Goal: Check status: Check status

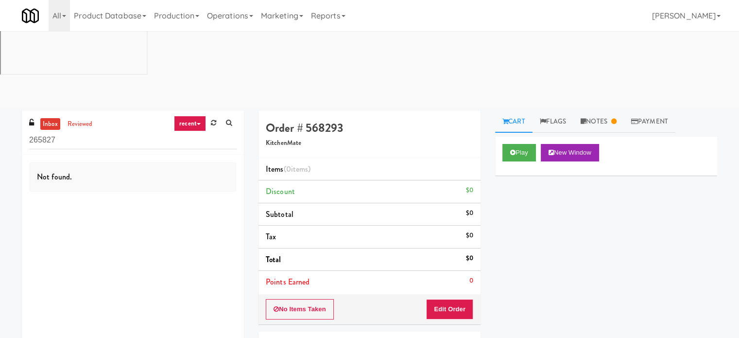
drag, startPoint x: 231, startPoint y: 21, endPoint x: 181, endPoint y: 101, distance: 94.4
click at [232, 21] on link "Operations" at bounding box center [230, 15] width 54 height 31
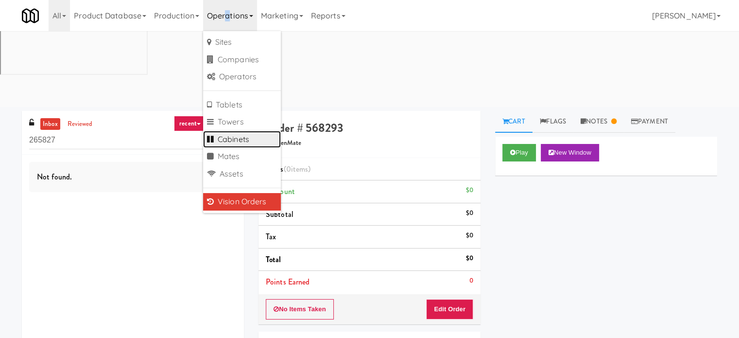
click at [251, 138] on link "Cabinets" at bounding box center [242, 139] width 78 height 17
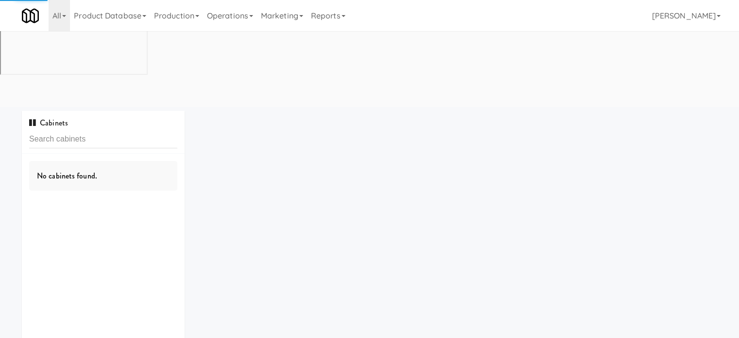
click at [120, 130] on input "text" at bounding box center [103, 139] width 148 height 18
click at [116, 130] on input "text" at bounding box center [103, 139] width 148 height 18
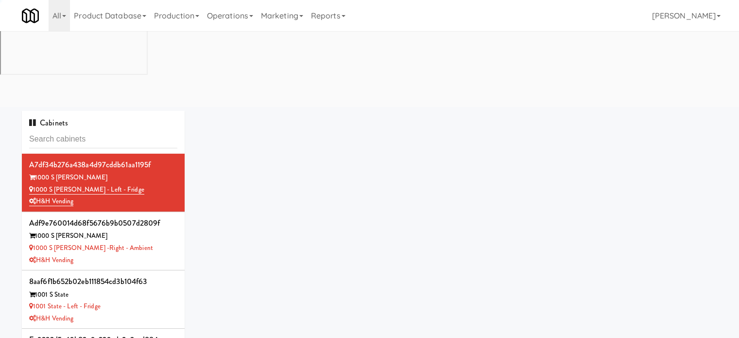
click at [117, 130] on input "text" at bounding box center [103, 139] width 148 height 18
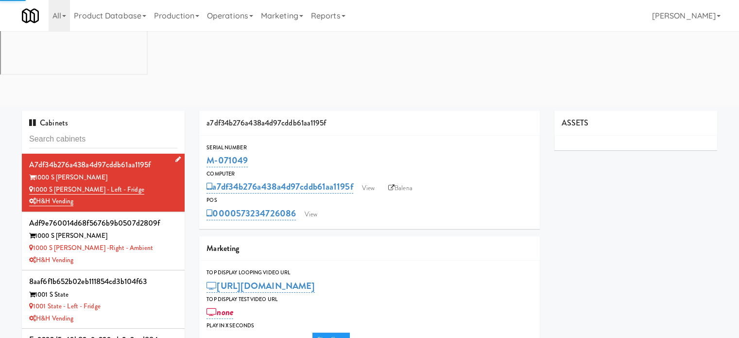
type input "3"
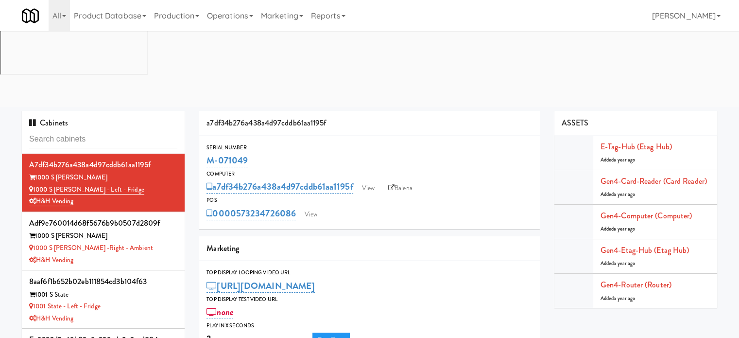
drag, startPoint x: 98, startPoint y: 54, endPoint x: 98, endPoint y: 62, distance: 7.8
click at [98, 111] on div "Cabinets" at bounding box center [103, 132] width 163 height 43
click at [70, 130] on input "text" at bounding box center [103, 139] width 148 height 18
paste input "Eleven55 - Pantry"
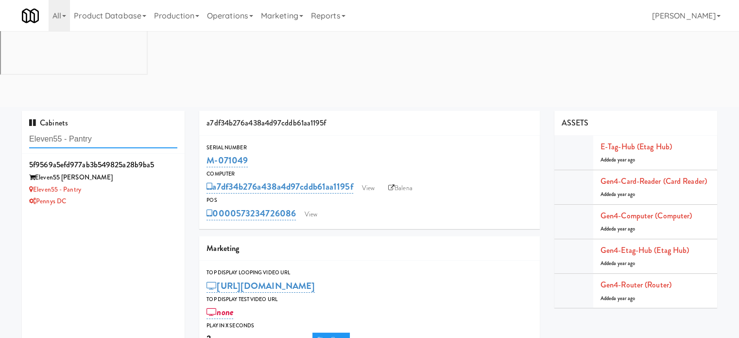
type input "Eleven55 - Pantry"
click at [109, 172] on div "Eleven55 Ripley" at bounding box center [103, 178] width 148 height 12
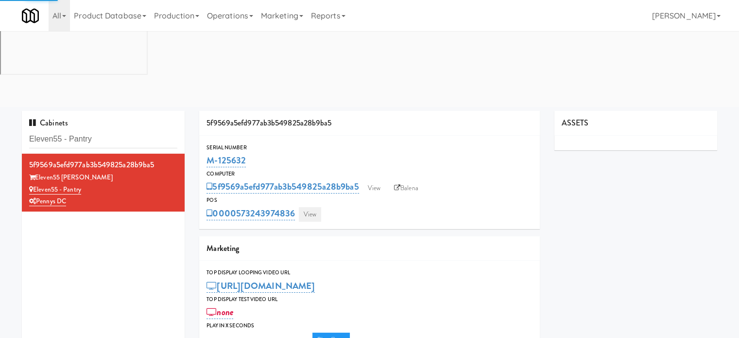
type input "3"
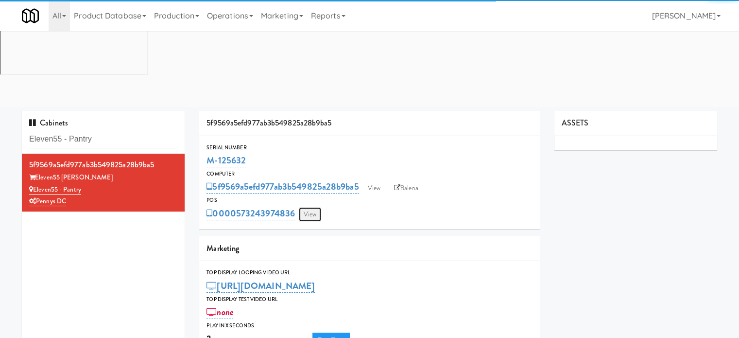
click at [314, 207] on link "View" at bounding box center [310, 214] width 22 height 15
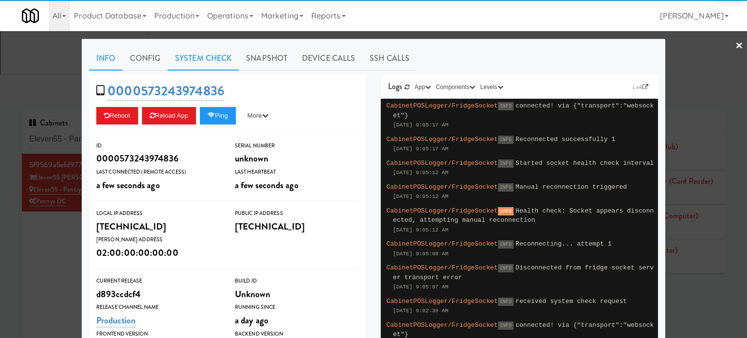
click at [206, 56] on link "System Check" at bounding box center [203, 58] width 71 height 24
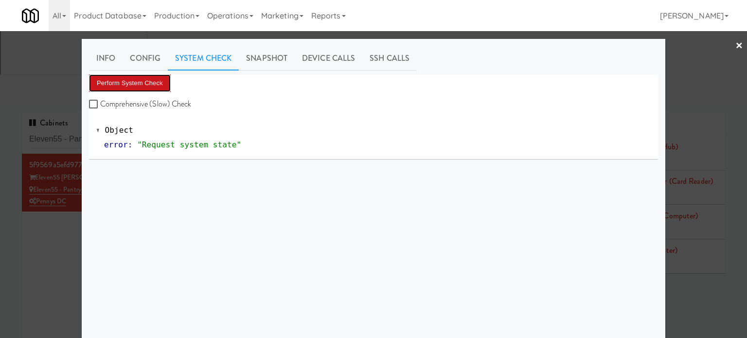
click at [150, 87] on button "Perform System Check" at bounding box center [130, 82] width 82 height 17
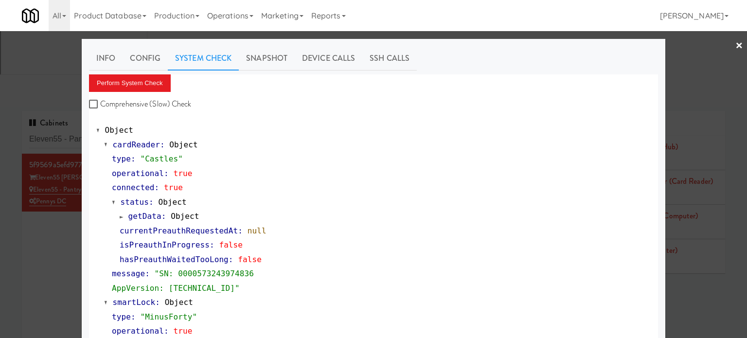
click at [65, 218] on div at bounding box center [373, 169] width 747 height 338
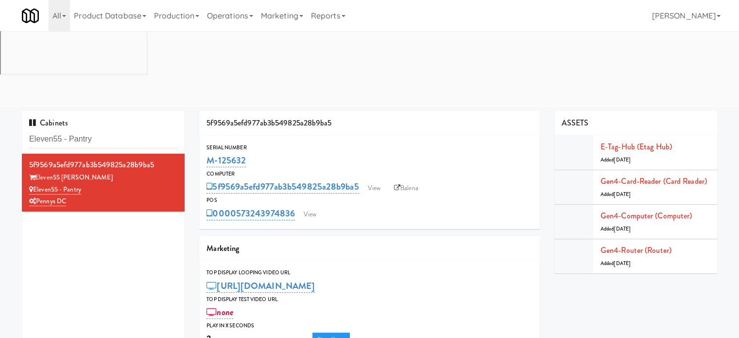
drag, startPoint x: 410, startPoint y: 112, endPoint x: 430, endPoint y: 111, distance: 20.0
click at [411, 181] on link "Balena" at bounding box center [406, 188] width 34 height 15
